Goal: Task Accomplishment & Management: Complete application form

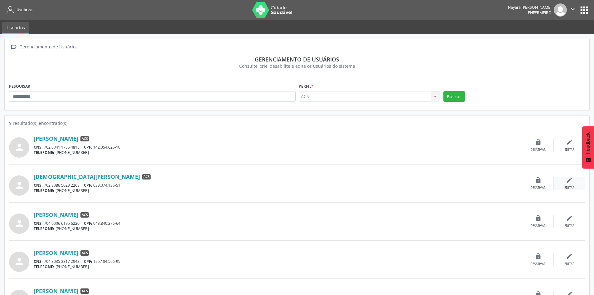
click at [567, 182] on icon "edit" at bounding box center [569, 179] width 7 height 7
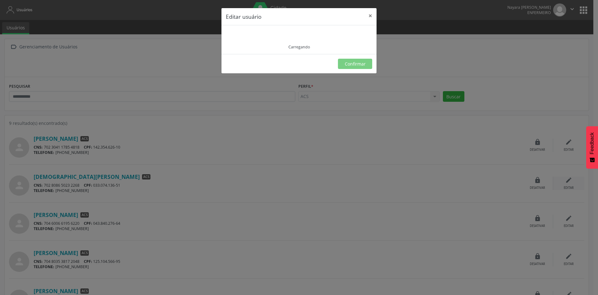
type input "**********"
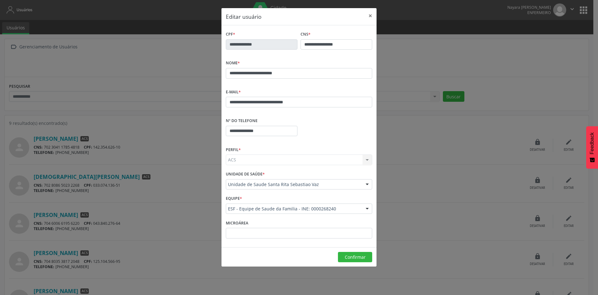
click at [360, 206] on div "ESF - Equipe de Saude da Familia - INE: 0000268240" at bounding box center [299, 208] width 146 height 11
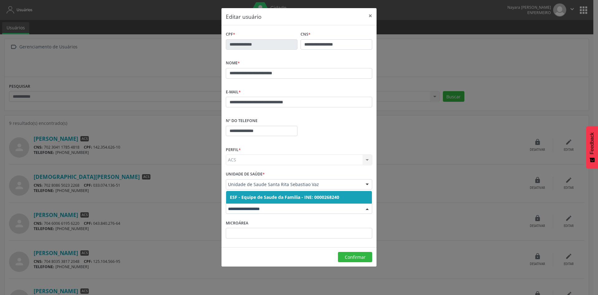
click at [332, 223] on div "Microárea" at bounding box center [299, 230] width 150 height 24
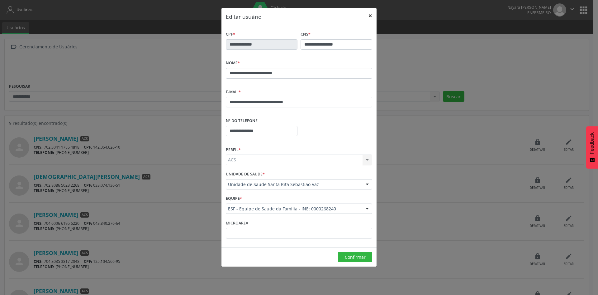
click at [370, 18] on button "×" at bounding box center [370, 15] width 12 height 15
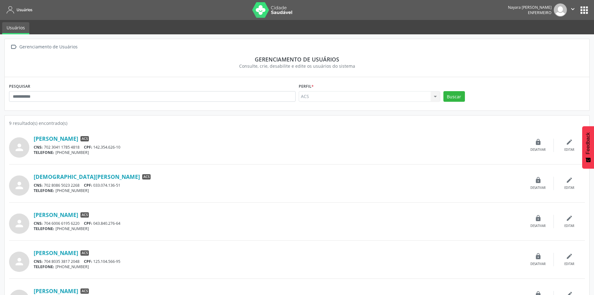
click at [588, 9] on button "apps" at bounding box center [583, 10] width 11 height 11
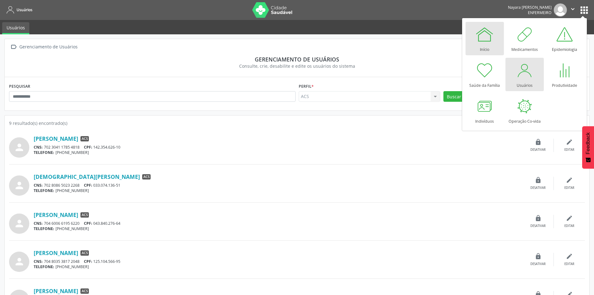
click at [477, 49] on link "Início" at bounding box center [484, 38] width 38 height 33
